Goal: Information Seeking & Learning: Learn about a topic

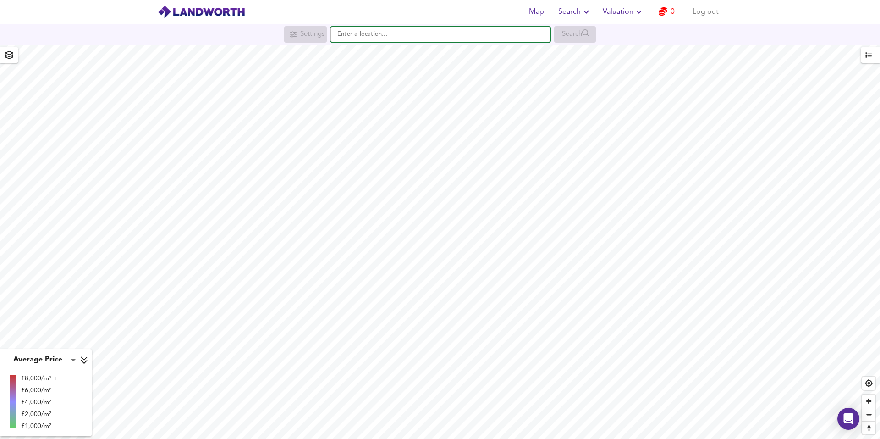
click at [364, 36] on input "text" at bounding box center [441, 35] width 220 height 16
paste input "[STREET_ADDRESS]"
click at [404, 53] on strong "21-22 Regent Parade" at bounding box center [381, 52] width 64 height 6
type input "[STREET_ADDRESS]"
checkbox input "false"
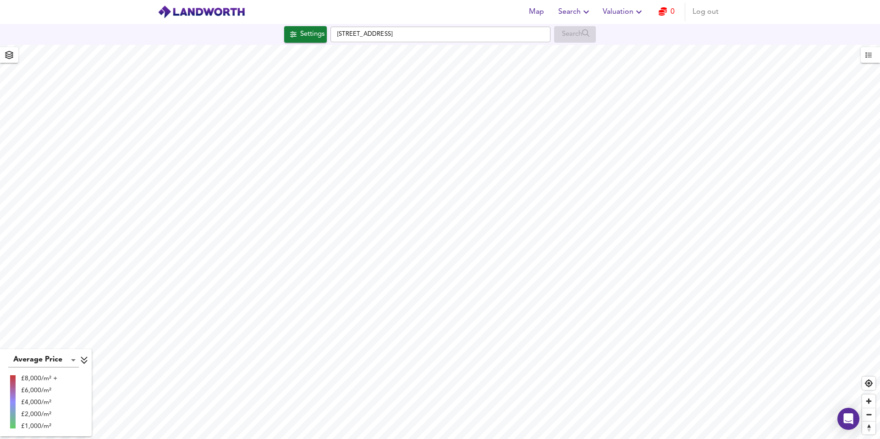
checkbox input "true"
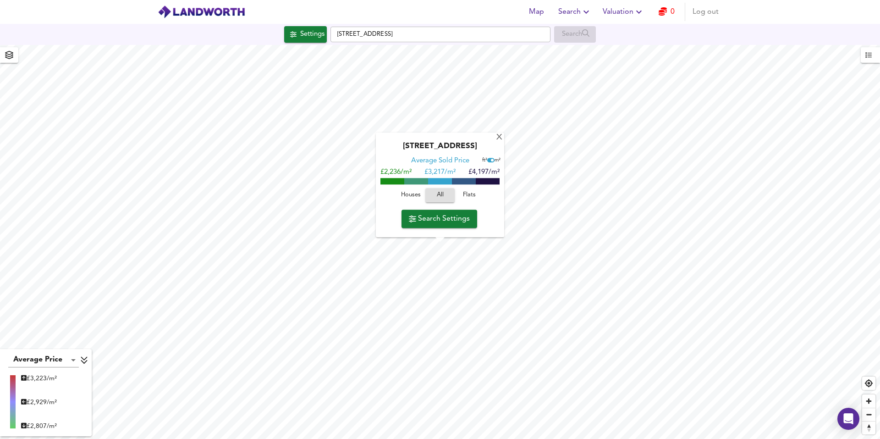
click at [470, 194] on span "Flats" at bounding box center [469, 195] width 25 height 11
drag, startPoint x: 429, startPoint y: 170, endPoint x: 456, endPoint y: 171, distance: 27.1
click at [456, 171] on div "£1,840/m² £ 2,900/m² £3,960/m²" at bounding box center [440, 172] width 119 height 9
click at [427, 171] on span "£ 2,900/m²" at bounding box center [440, 172] width 31 height 7
click at [455, 172] on span "£ 2,900/m²" at bounding box center [440, 172] width 31 height 7
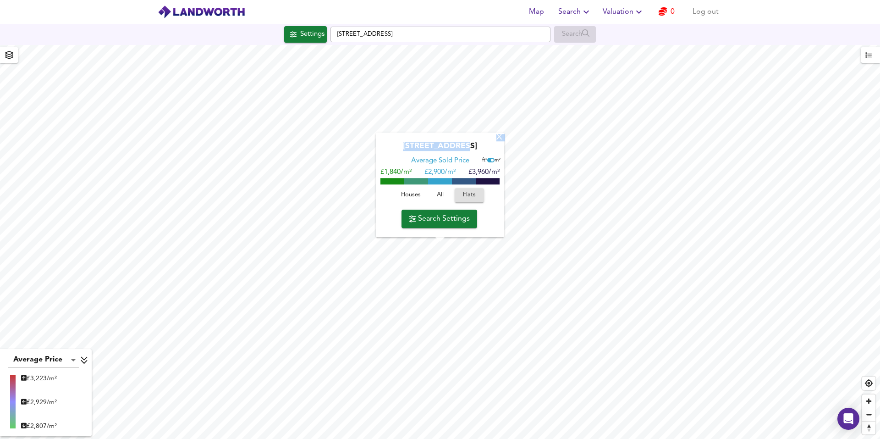
click at [688, 122] on div "X 21-[STREET_ADDRESS] Average Sold Price ft² m² £1,840/m² £ 2,900/m² £3,960/m² …" at bounding box center [440, 242] width 880 height 394
click at [502, 133] on div "X" at bounding box center [500, 137] width 8 height 9
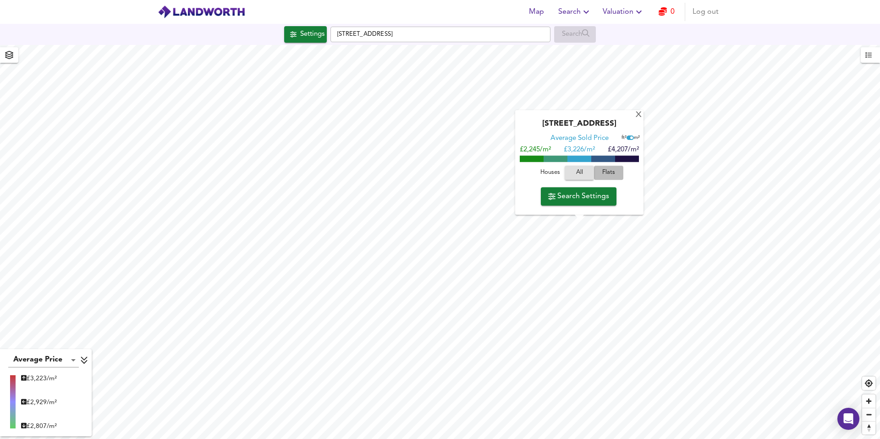
click at [607, 174] on span "Flats" at bounding box center [608, 173] width 25 height 11
click at [638, 113] on div "X" at bounding box center [639, 115] width 8 height 9
